Goal: Find specific page/section: Find specific page/section

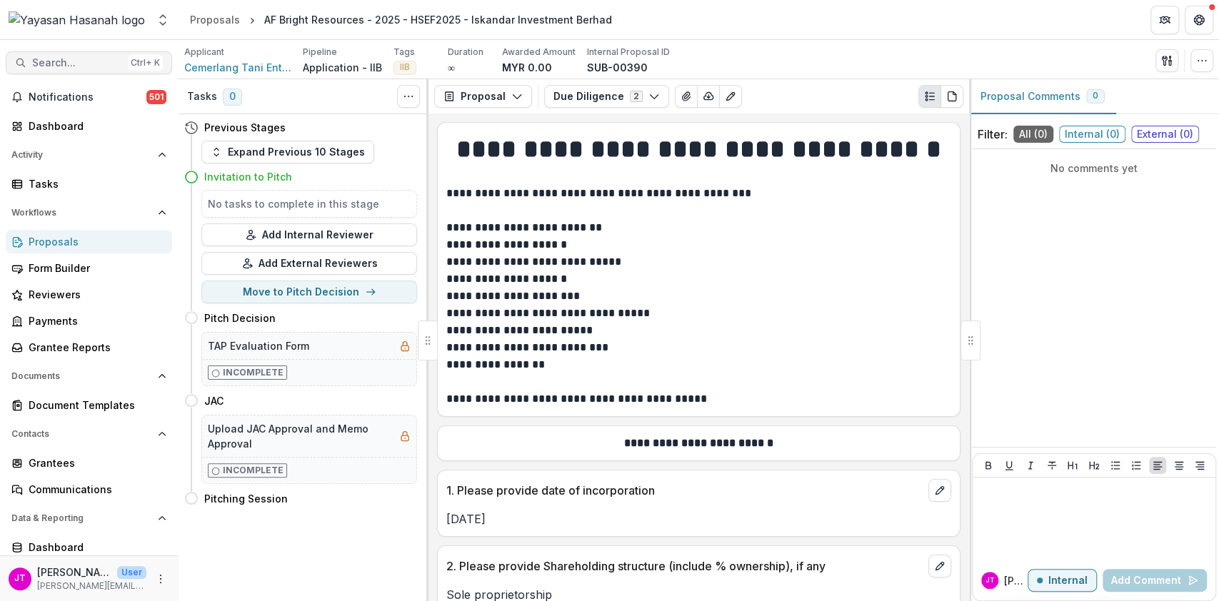
click at [81, 61] on span "Search..." at bounding box center [77, 63] width 90 height 12
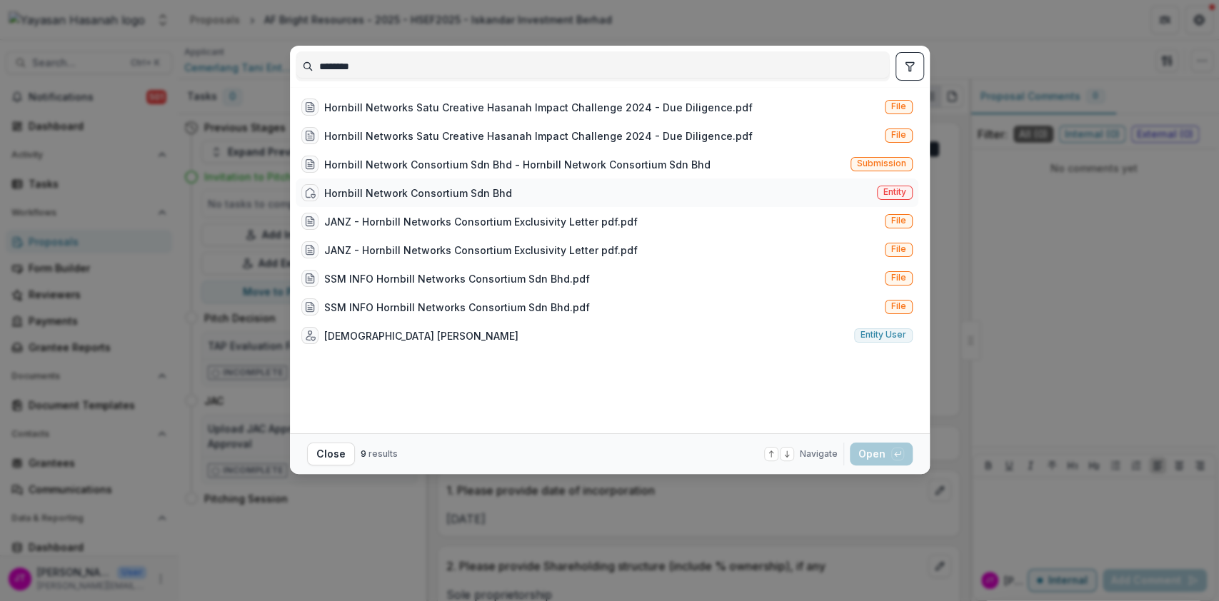
type input "********"
click at [401, 184] on div "Hornbill Network Consortium Sdn Bhd" at bounding box center [406, 192] width 211 height 17
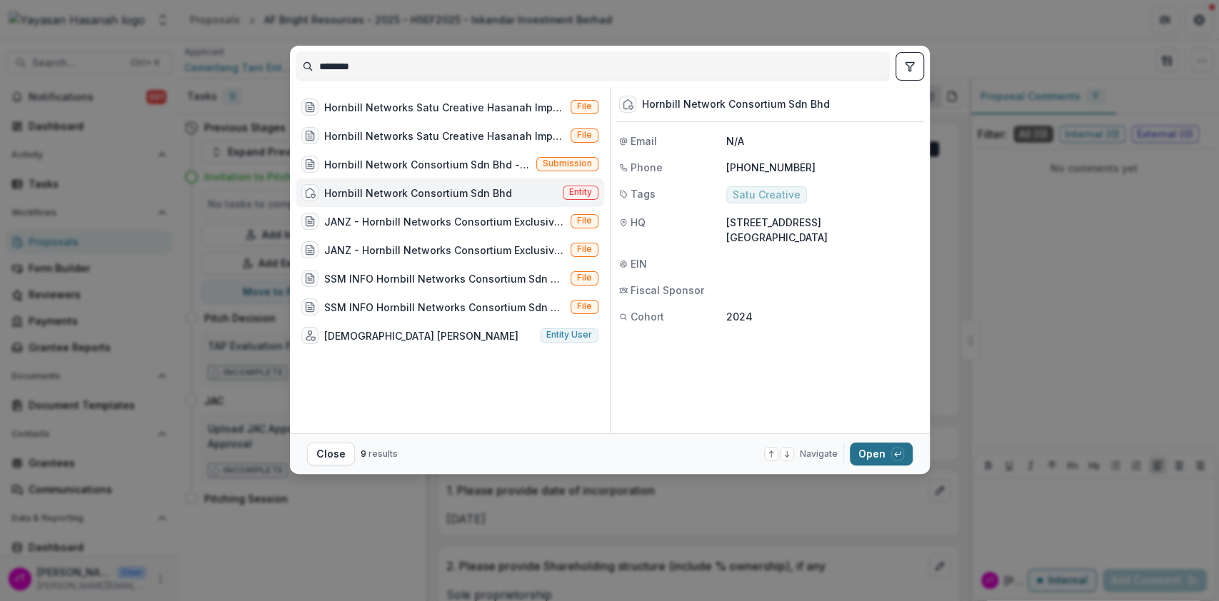
click at [885, 454] on button "Open with enter key" at bounding box center [881, 454] width 63 height 23
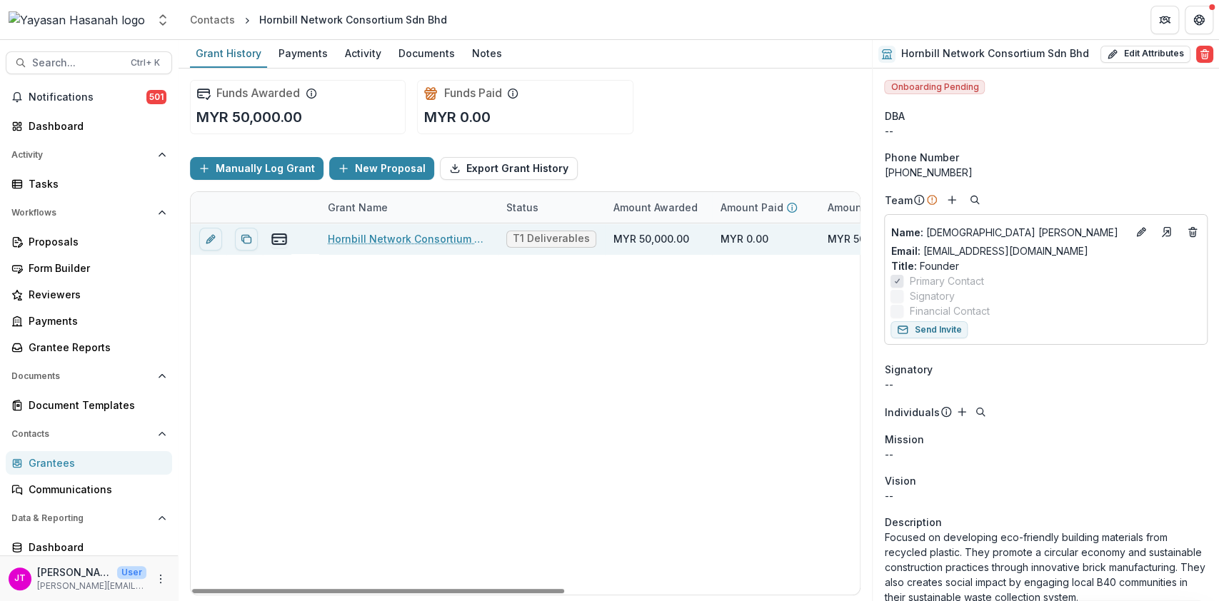
click at [425, 239] on link "Hornbill Network Consortium Sdn Bhd - Hornbill Network Consortium Sdn Bhd" at bounding box center [408, 238] width 161 height 15
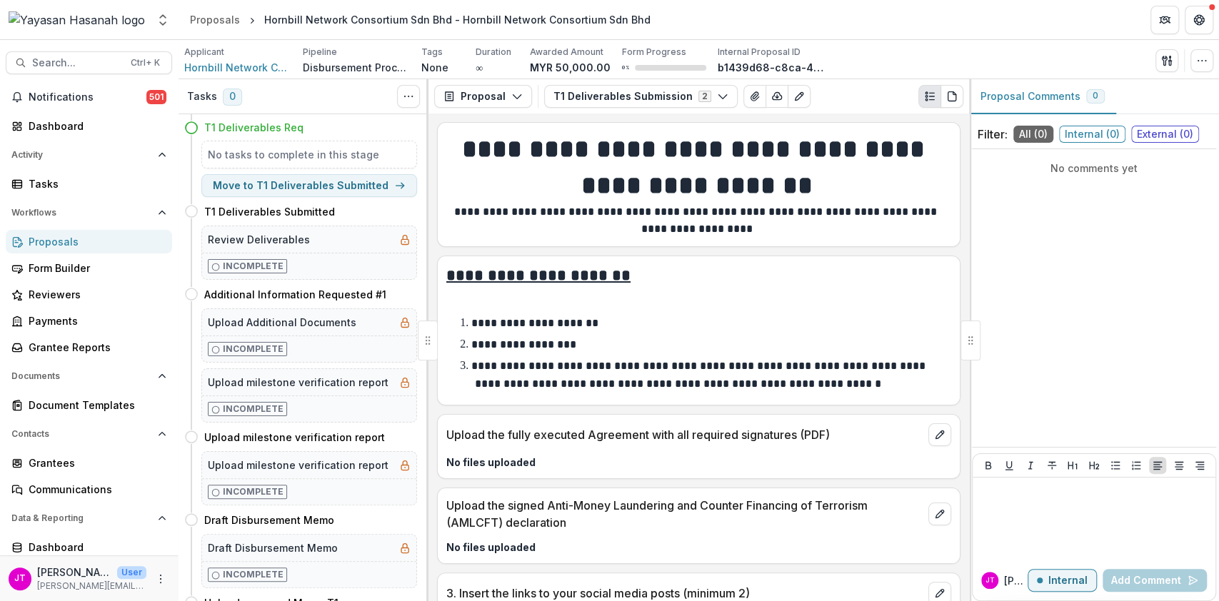
scroll to position [95, 0]
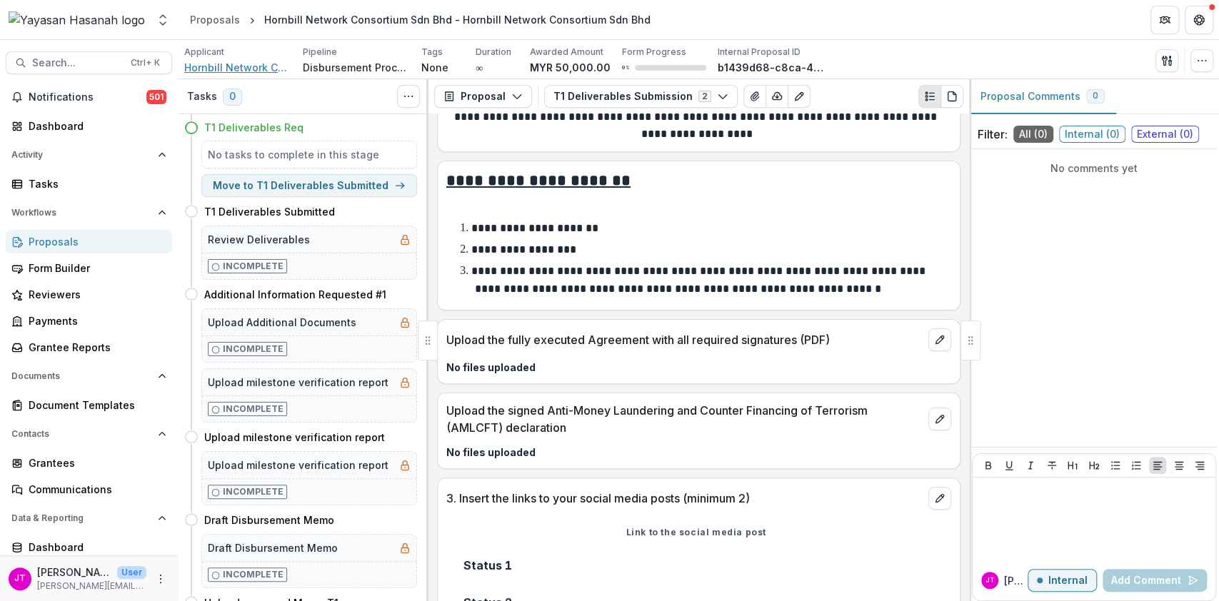
click at [212, 71] on span "Hornbill Network Consortium Sdn Bhd" at bounding box center [237, 67] width 107 height 15
